Goal: Task Accomplishment & Management: Manage account settings

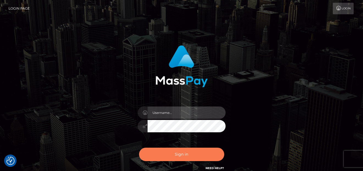
type input "[PERSON_NAME]"
click at [190, 152] on button "Sign in" at bounding box center [181, 154] width 85 height 13
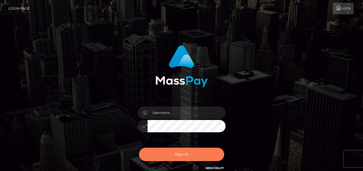
click at [189, 157] on button "Sign in" at bounding box center [181, 154] width 85 height 13
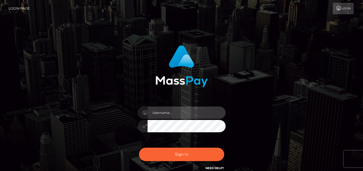
type input "[PERSON_NAME]"
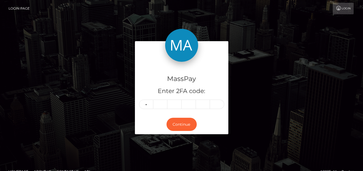
type input "9"
type input "4"
type input "5"
type input "7"
type input "0"
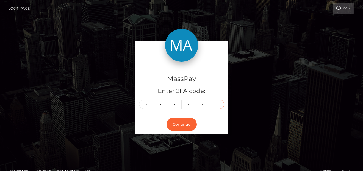
type input "4"
